Goal: Obtain resource: Obtain resource

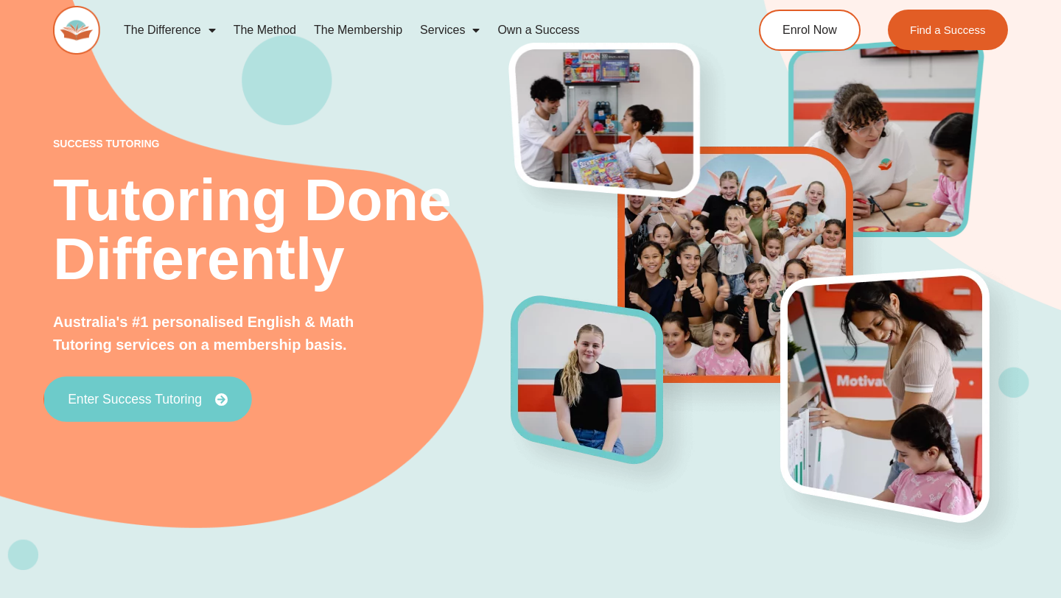
click at [186, 407] on link "Enter Success Tutoring" at bounding box center [147, 399] width 208 height 46
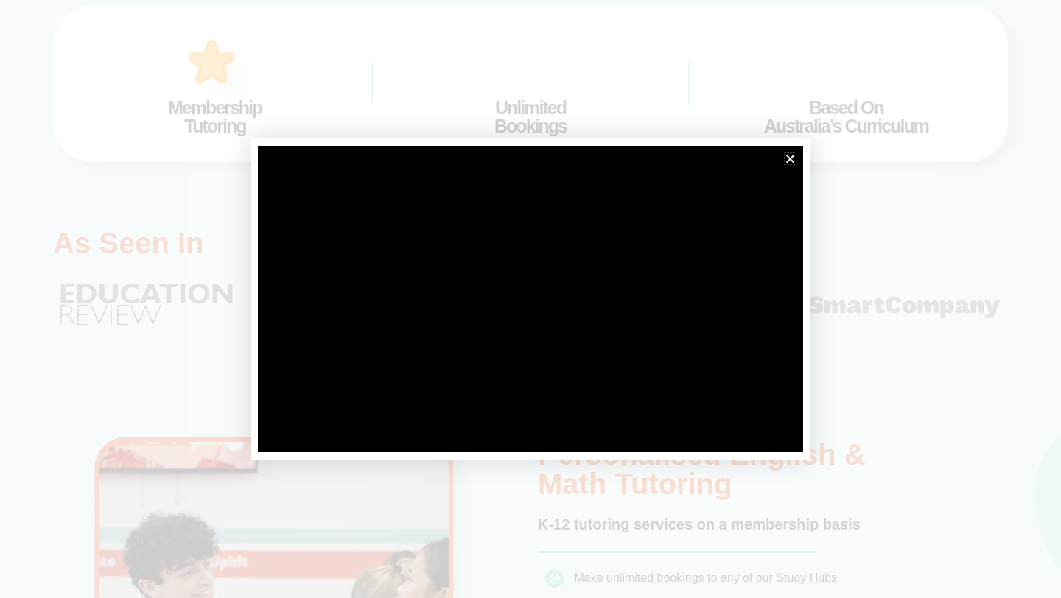
scroll to position [779, 0]
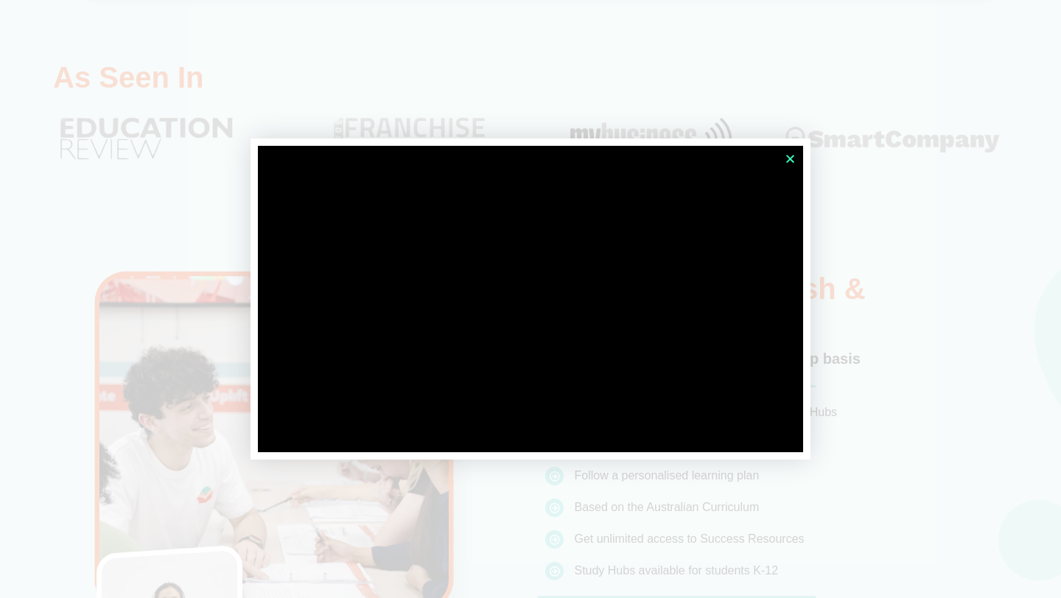
click at [793, 155] on icon "Close" at bounding box center [790, 158] width 11 height 11
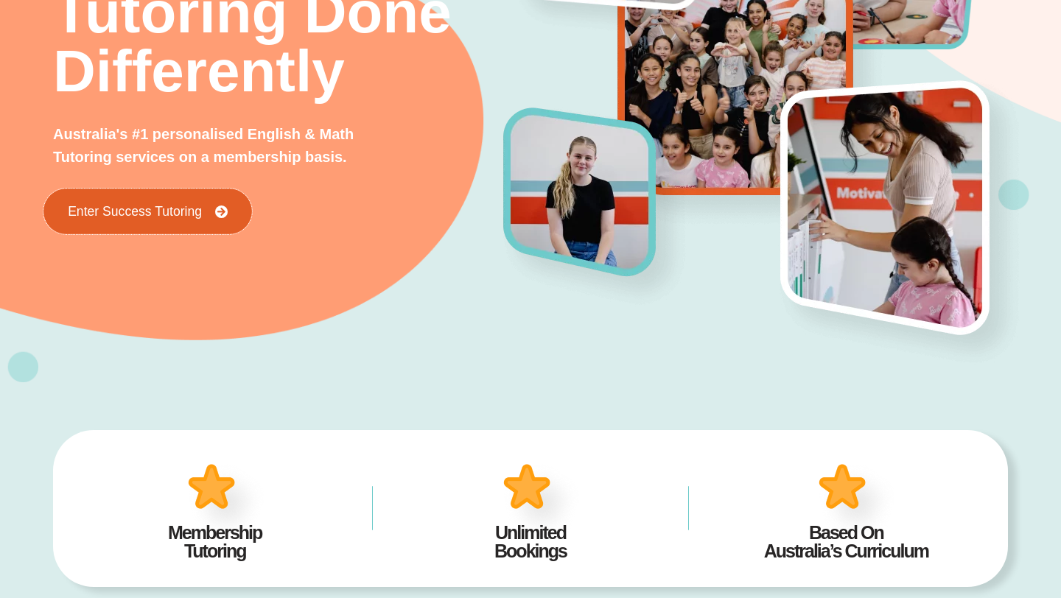
scroll to position [0, 0]
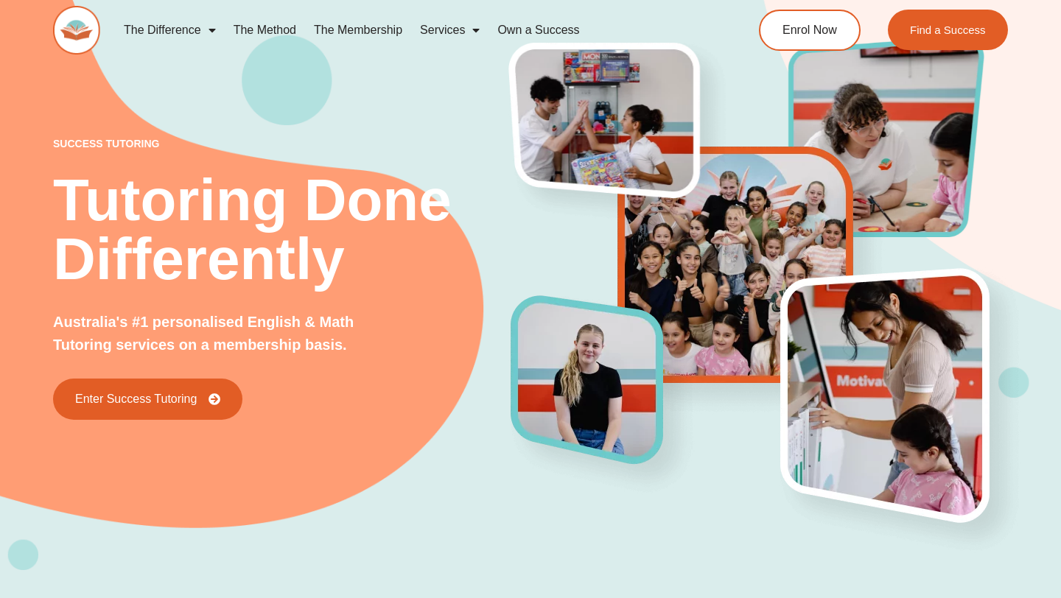
click at [375, 31] on link "The Membership" at bounding box center [358, 30] width 106 height 34
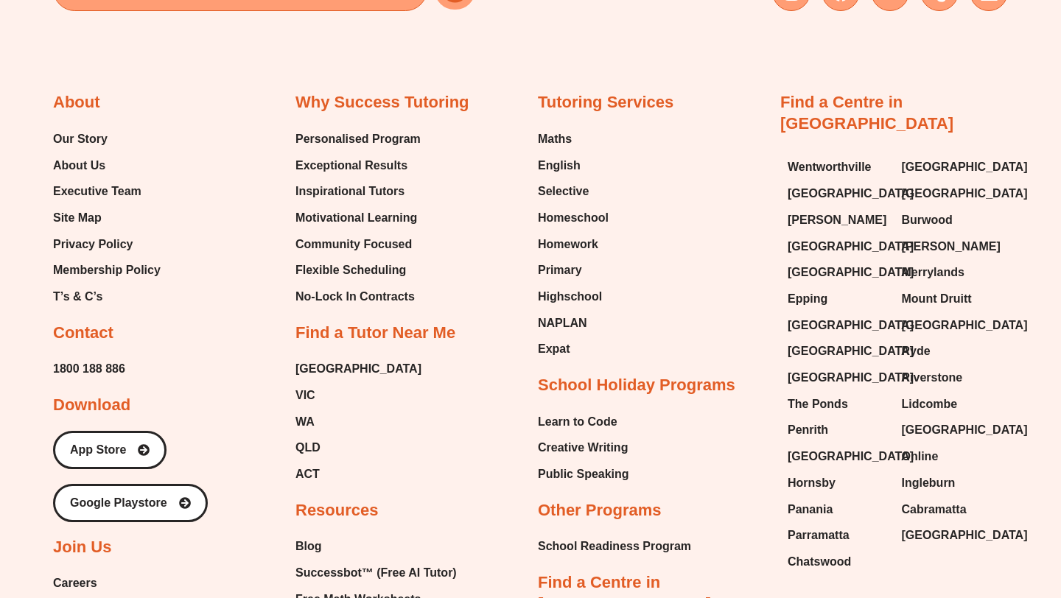
scroll to position [3560, 0]
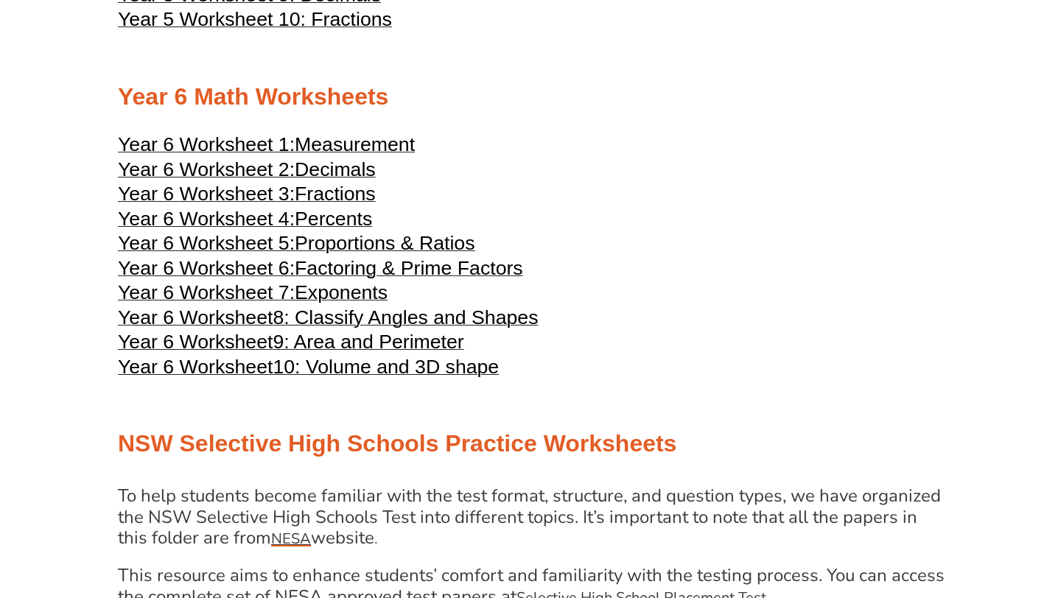
scroll to position [2500, 0]
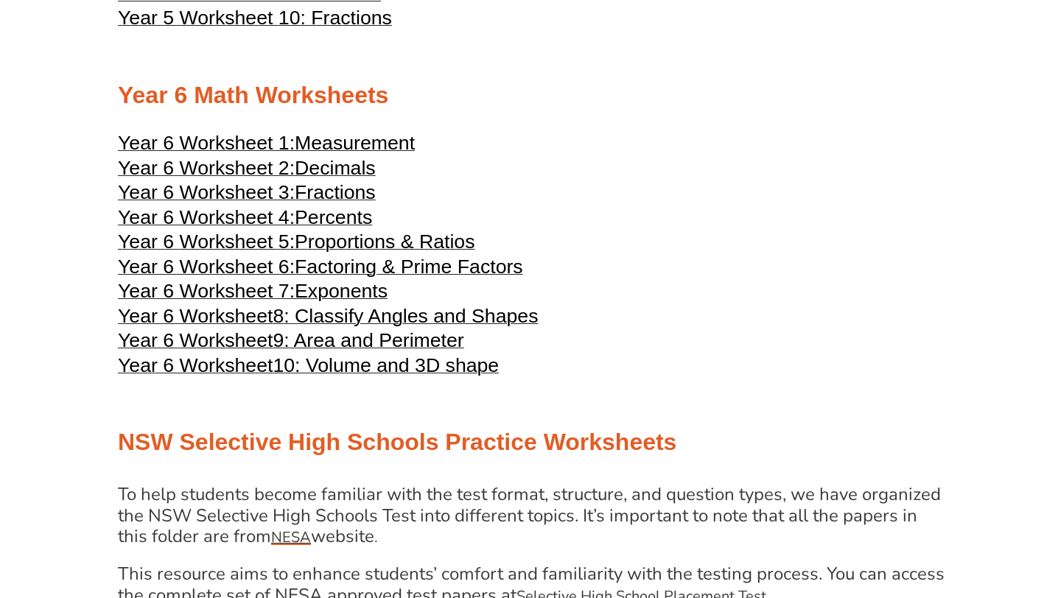
click at [301, 154] on span "Measurement" at bounding box center [355, 143] width 120 height 22
click at [295, 179] on span "Year 6 Worksheet 2:" at bounding box center [206, 168] width 177 height 22
click at [321, 203] on span "Fractions" at bounding box center [335, 192] width 81 height 22
click at [295, 228] on span "Year 6 Worksheet 4:" at bounding box center [206, 217] width 177 height 22
click at [316, 278] on span "Factoring & Prime Factors" at bounding box center [409, 267] width 228 height 22
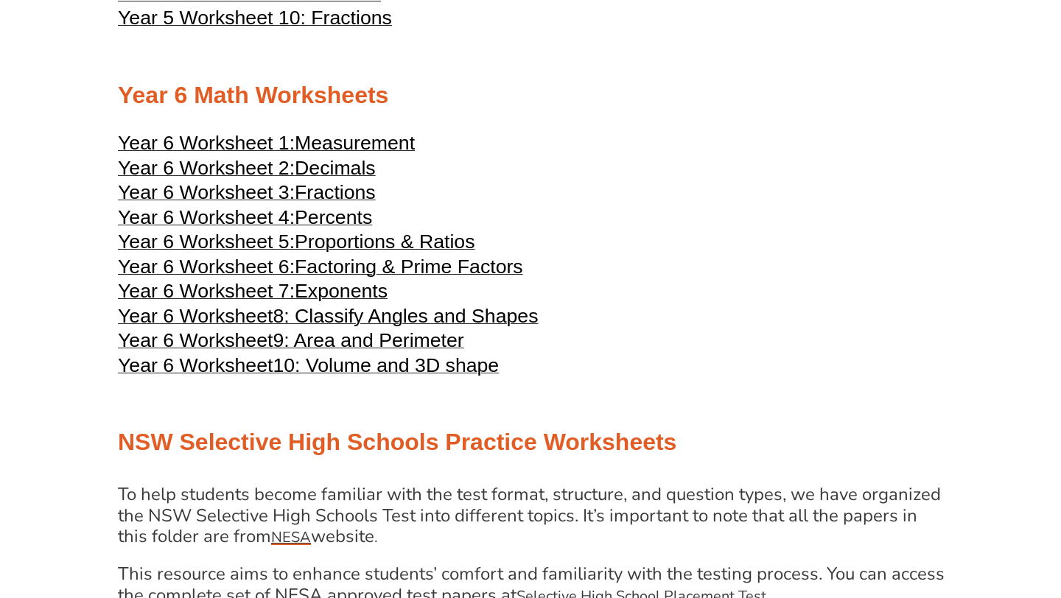
click at [328, 327] on span "8: Classify Angles and Shapes" at bounding box center [405, 316] width 265 height 22
click at [365, 351] on span "9: Area and Perimeter" at bounding box center [368, 340] width 191 height 22
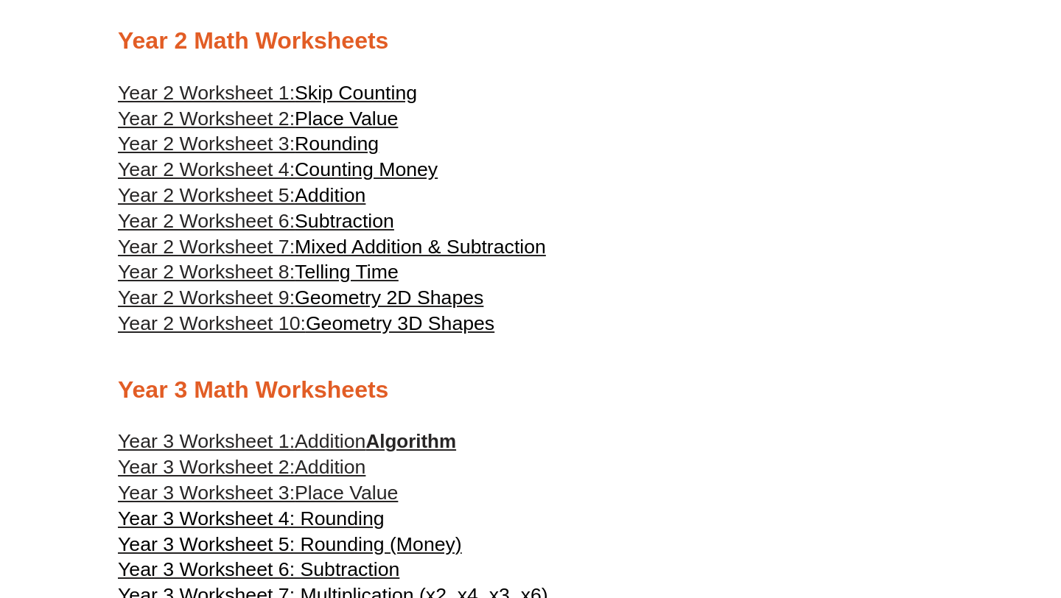
scroll to position [1006, 0]
